Goal: Transaction & Acquisition: Purchase product/service

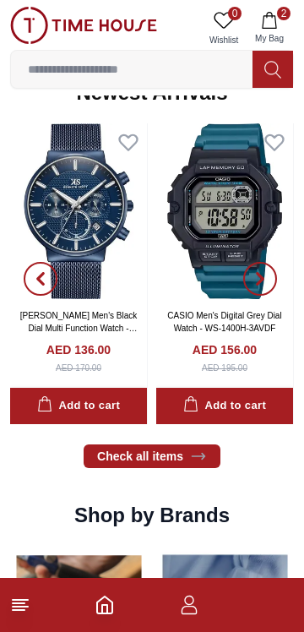
scroll to position [1068, 0]
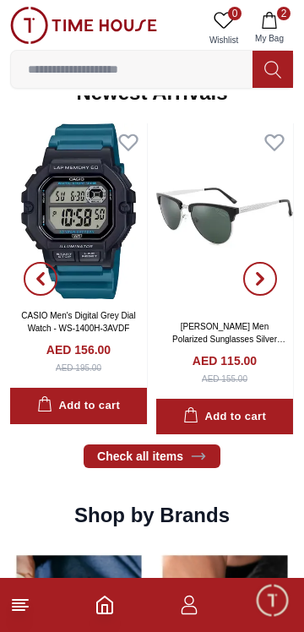
click at [90, 227] on img at bounding box center [78, 211] width 137 height 176
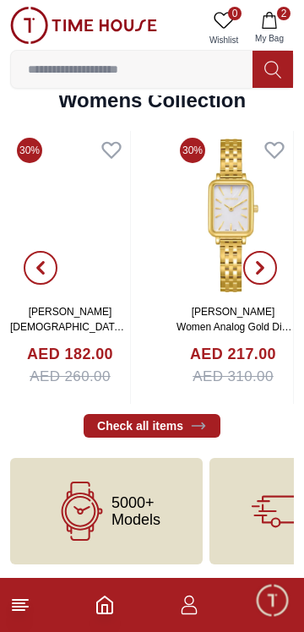
scroll to position [3857, 0]
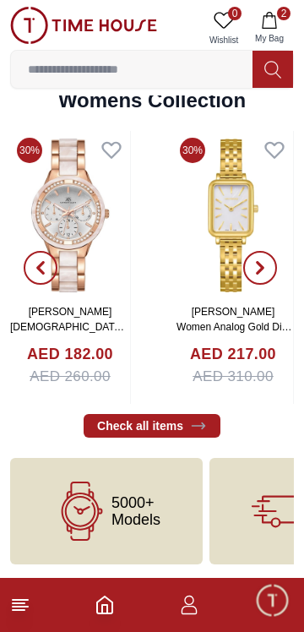
click at [191, 64] on input at bounding box center [132, 69] width 242 height 34
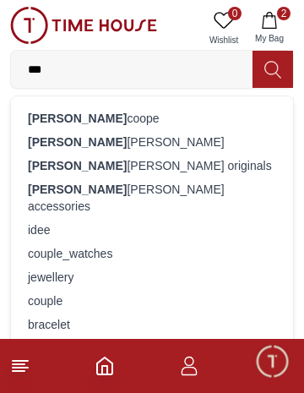
type input "***"
click at [130, 154] on div "[PERSON_NAME]" at bounding box center [152, 142] width 262 height 24
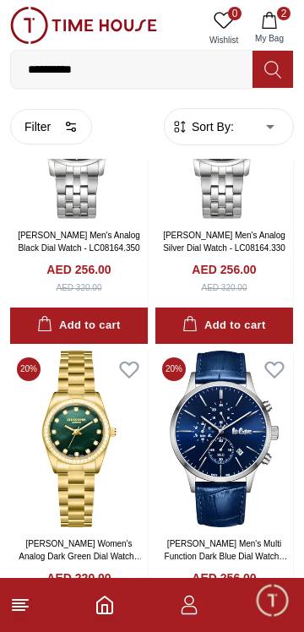
scroll to position [4201, 0]
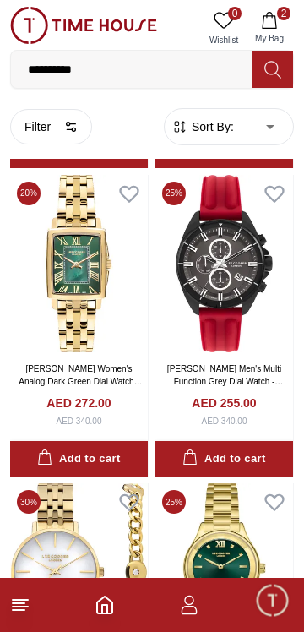
scroll to position [7011, 0]
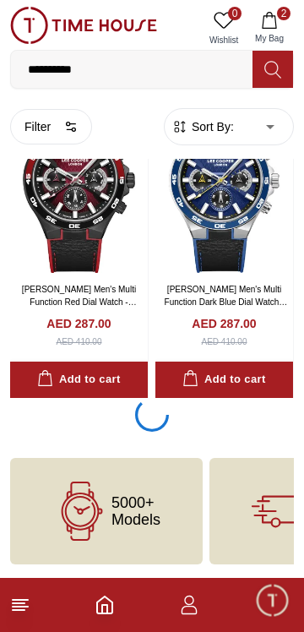
scroll to position [12601, 0]
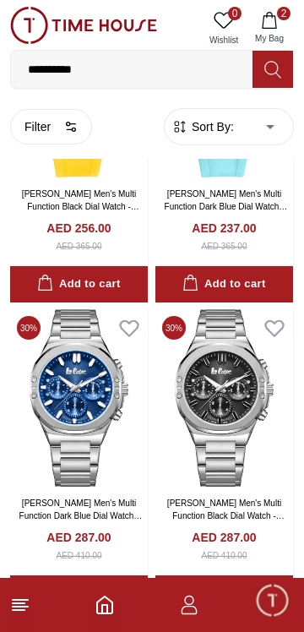
scroll to position [13446, 0]
